Goal: Find specific page/section: Find specific page/section

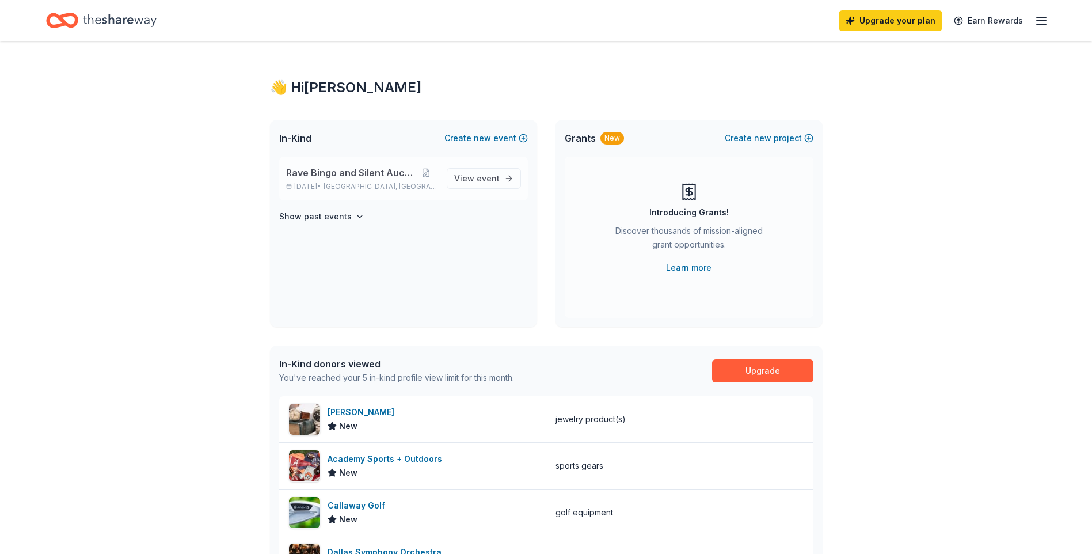
click at [352, 176] on span "Rave Bingo and Silent Auction" at bounding box center [350, 173] width 129 height 14
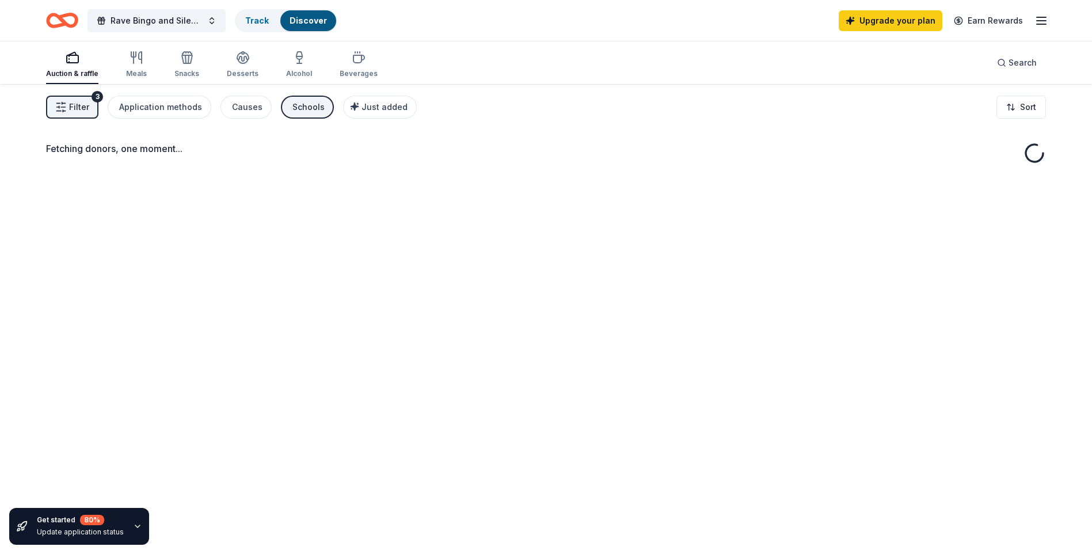
click at [466, 182] on div "Fetching donors, one moment..." at bounding box center [546, 361] width 1092 height 554
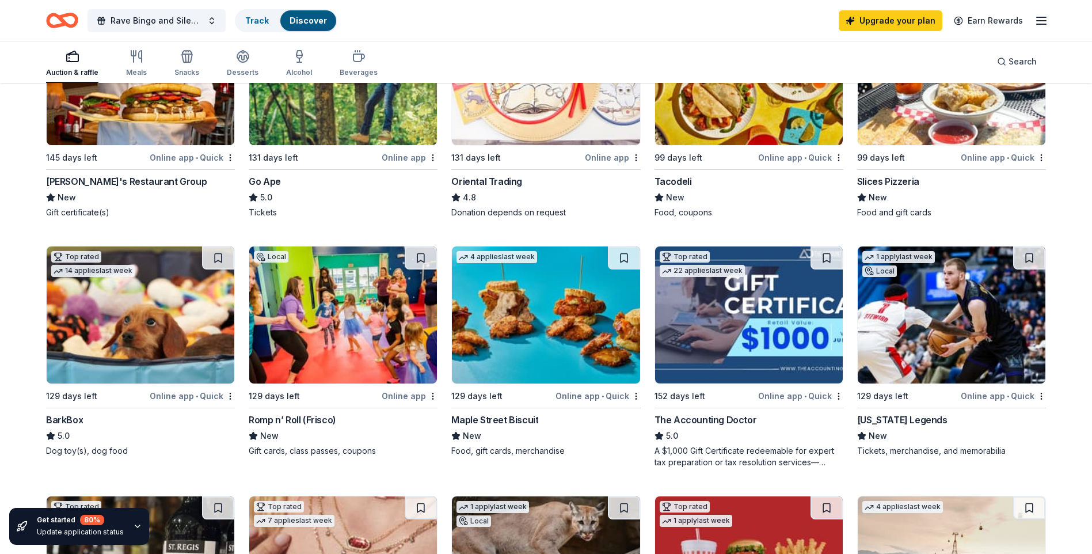
scroll to position [230, 0]
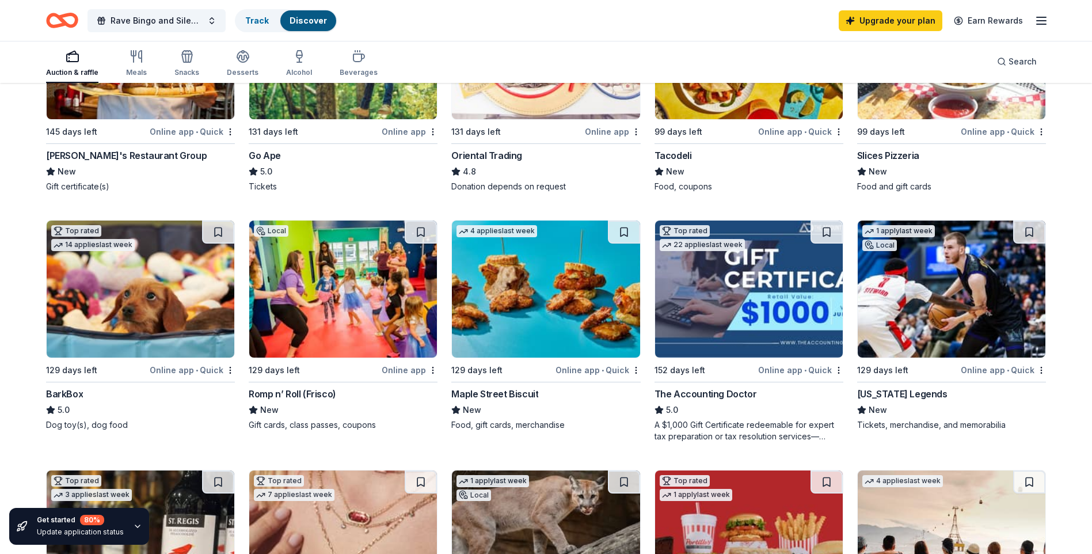
click at [1037, 24] on line "button" at bounding box center [1041, 24] width 9 height 0
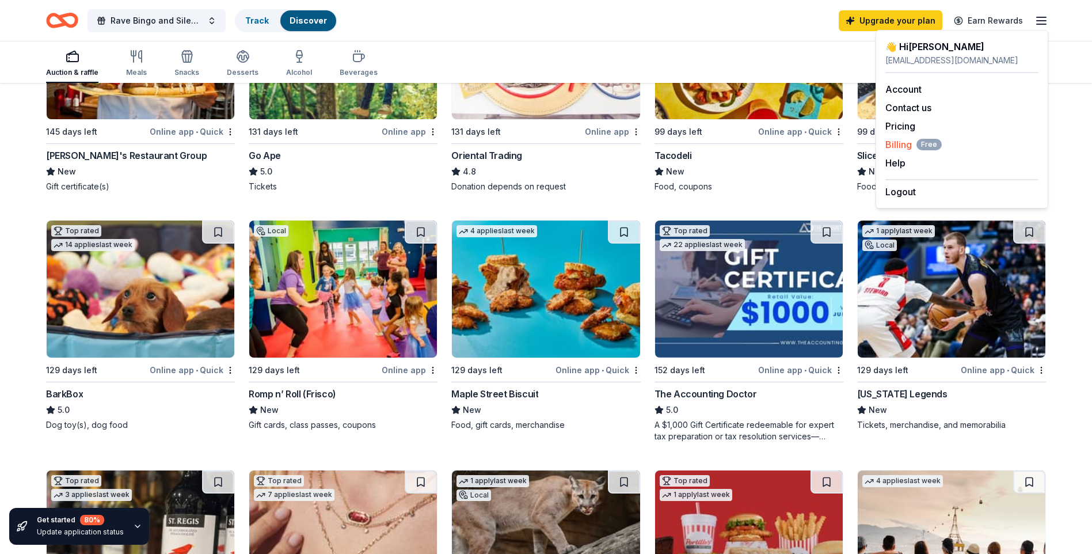
click at [929, 145] on span "Free" at bounding box center [928, 145] width 25 height 12
